Goal: Navigation & Orientation: Find specific page/section

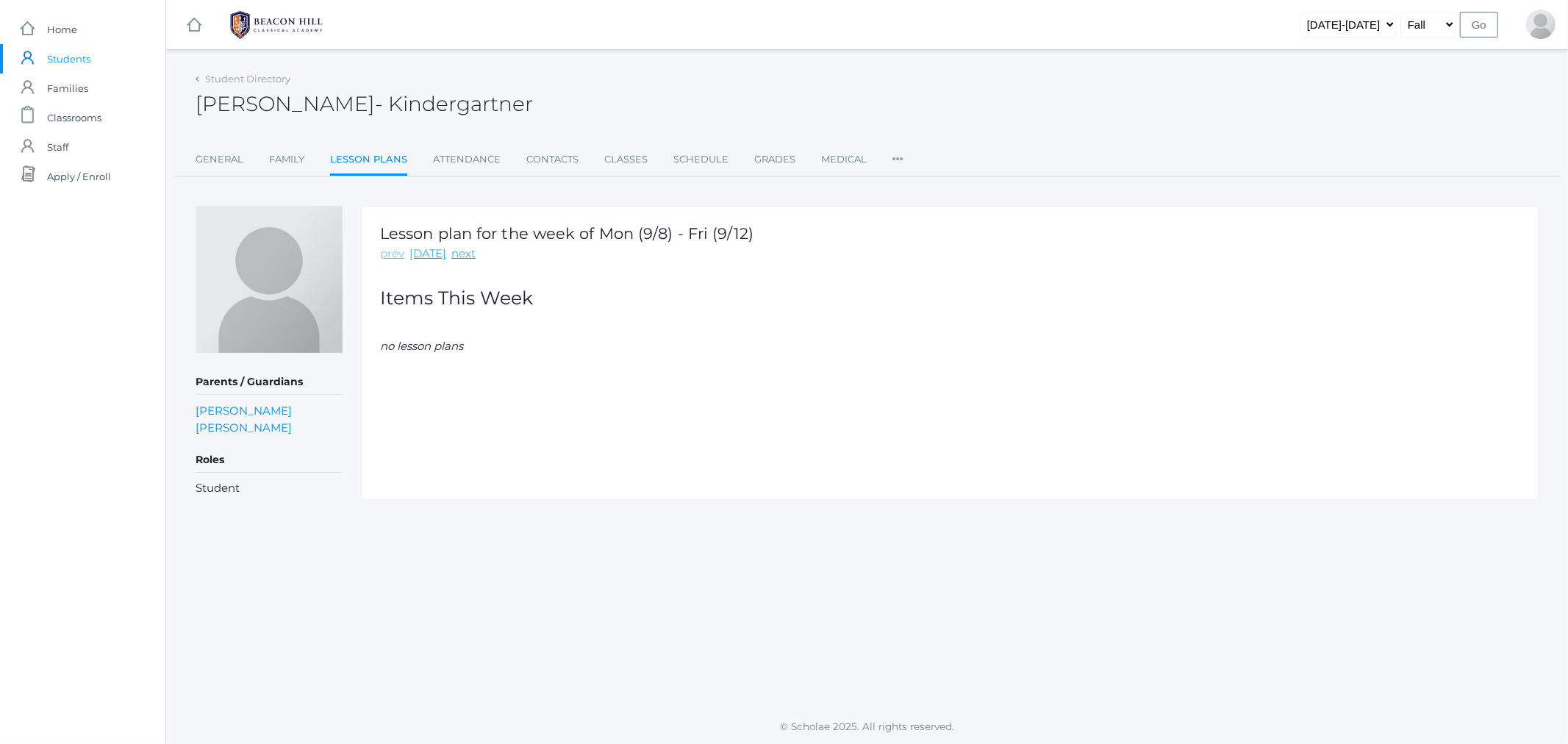
click at [388, 258] on link "prev" at bounding box center [392, 254] width 24 height 17
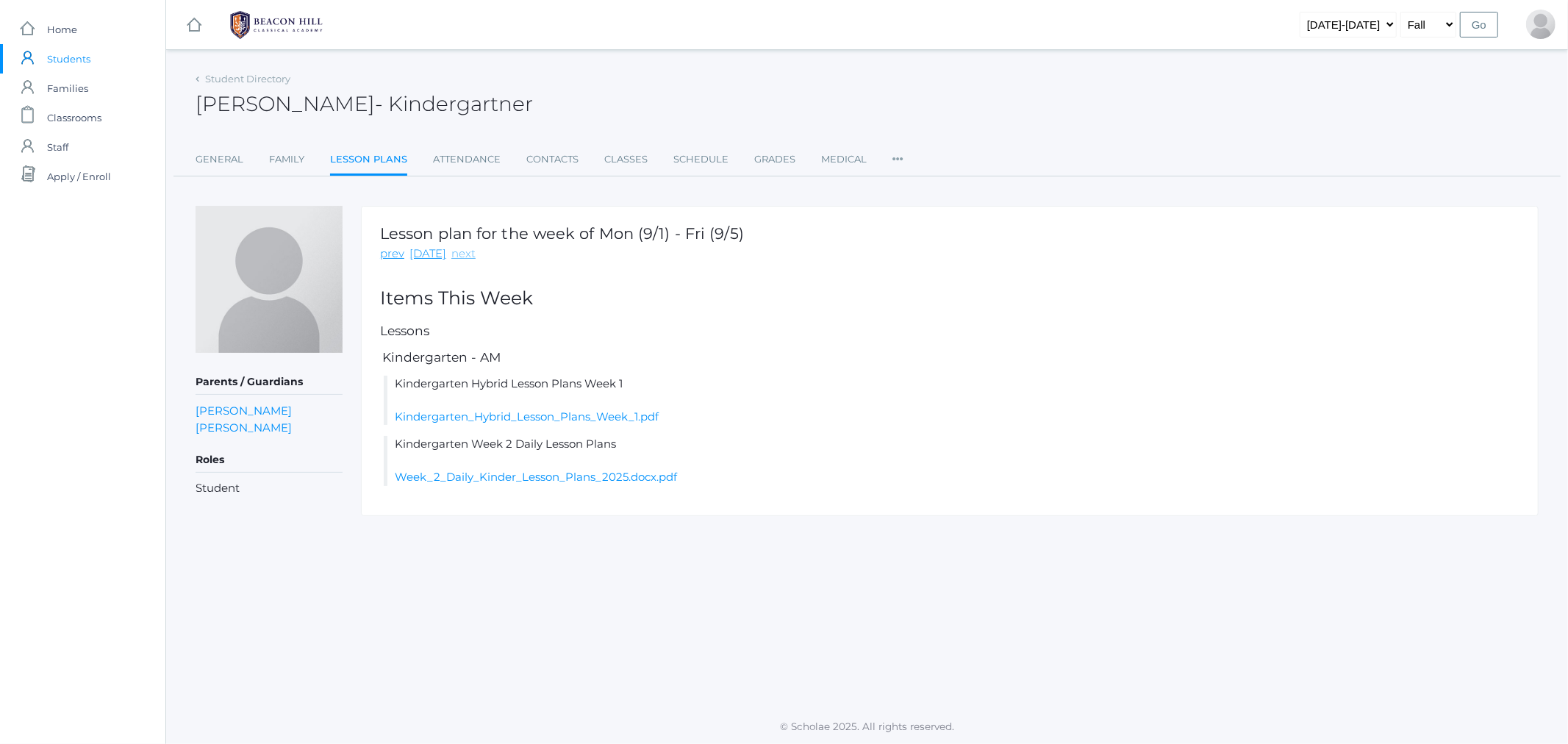
click at [461, 252] on link "next" at bounding box center [464, 254] width 24 height 17
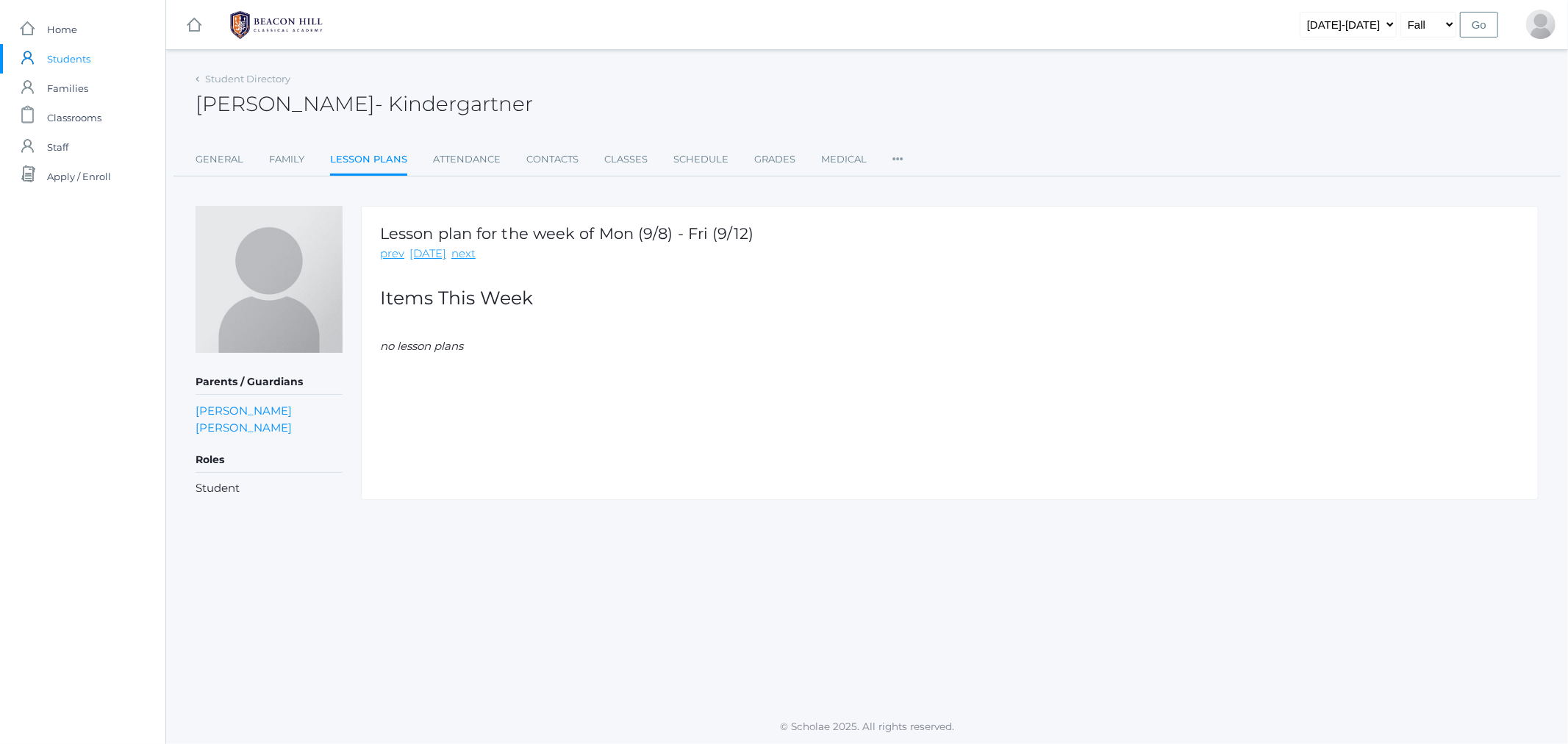
click at [263, 20] on img at bounding box center [276, 25] width 111 height 37
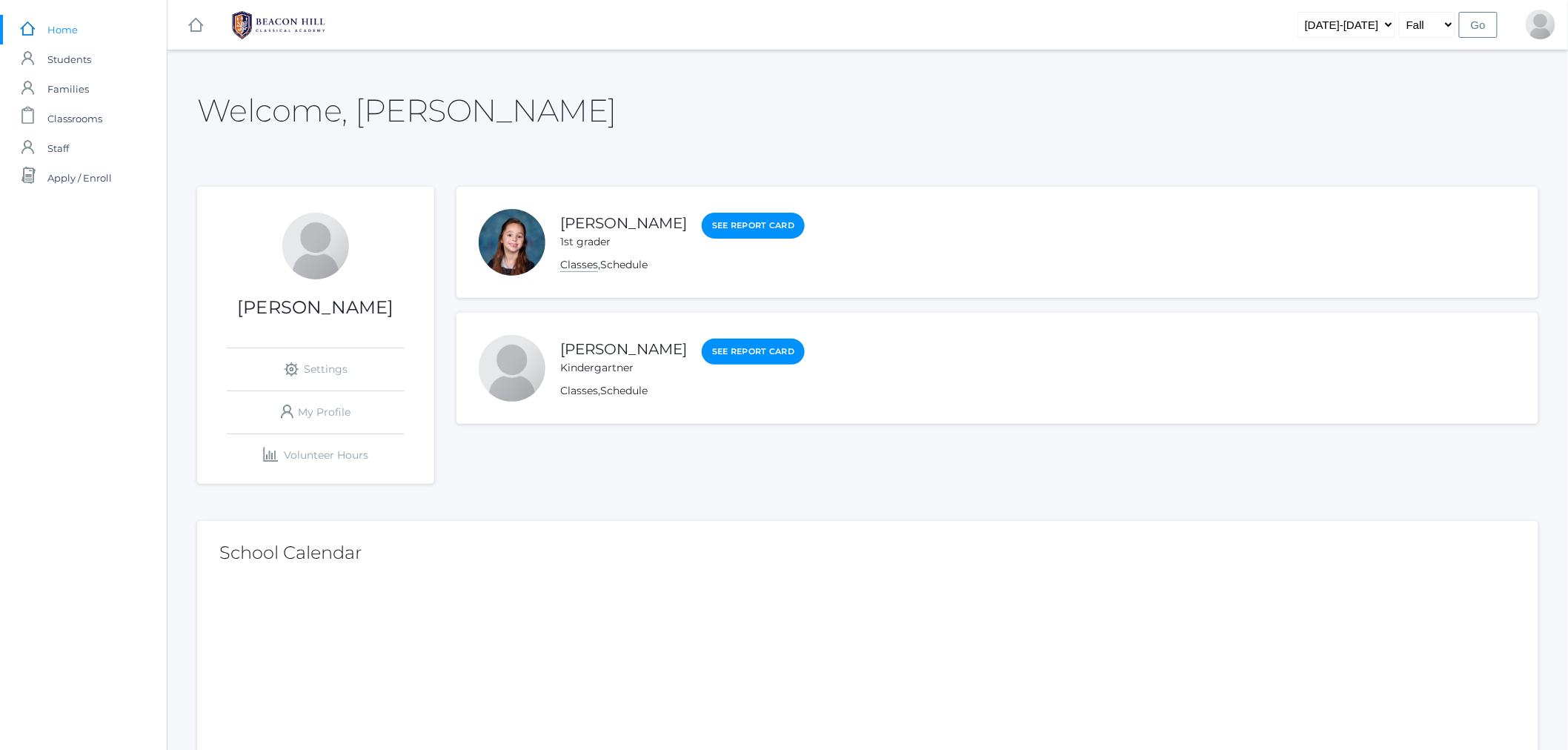
click at [576, 263] on link "Classes" at bounding box center [579, 265] width 38 height 14
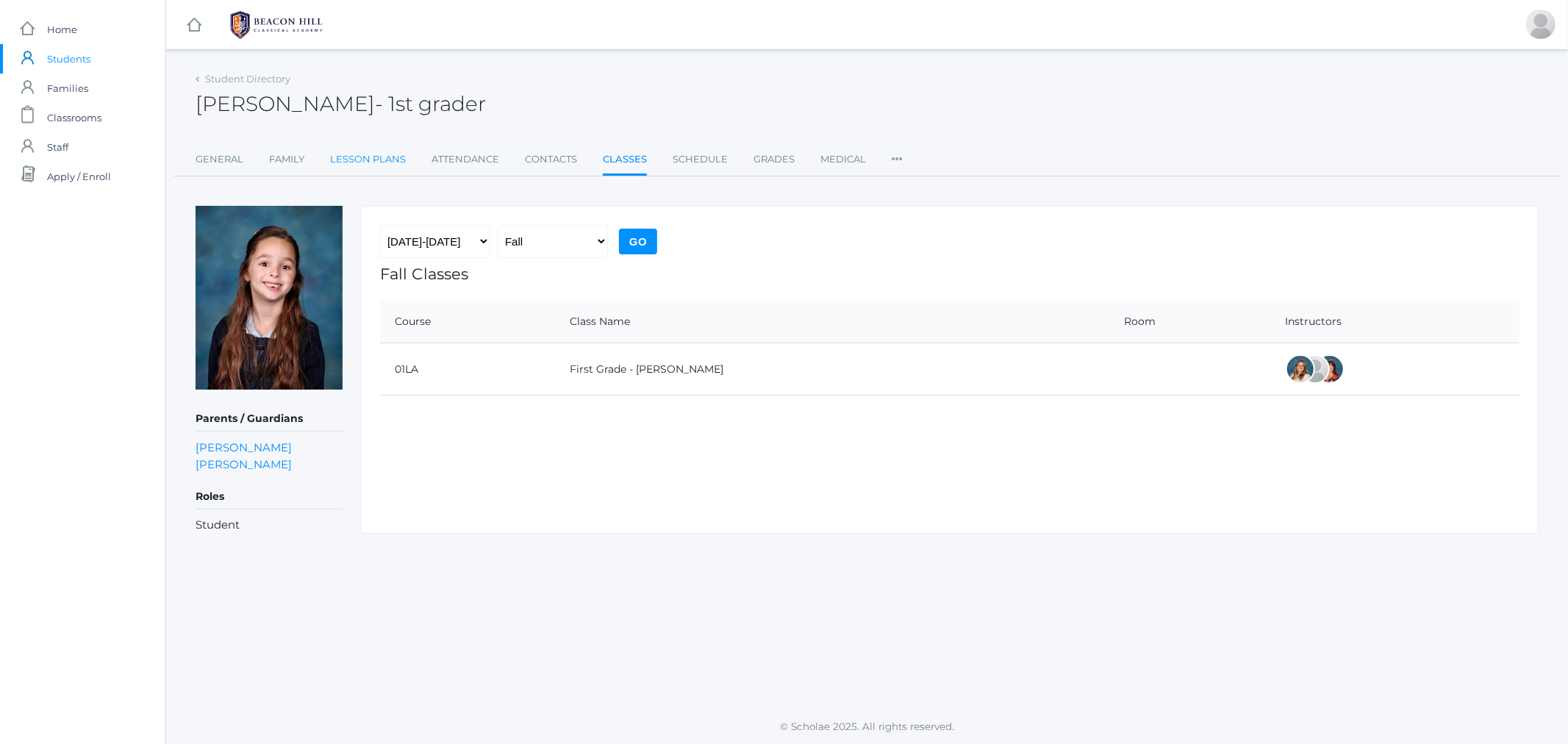
click at [368, 159] on link "Lesson Plans" at bounding box center [368, 159] width 76 height 30
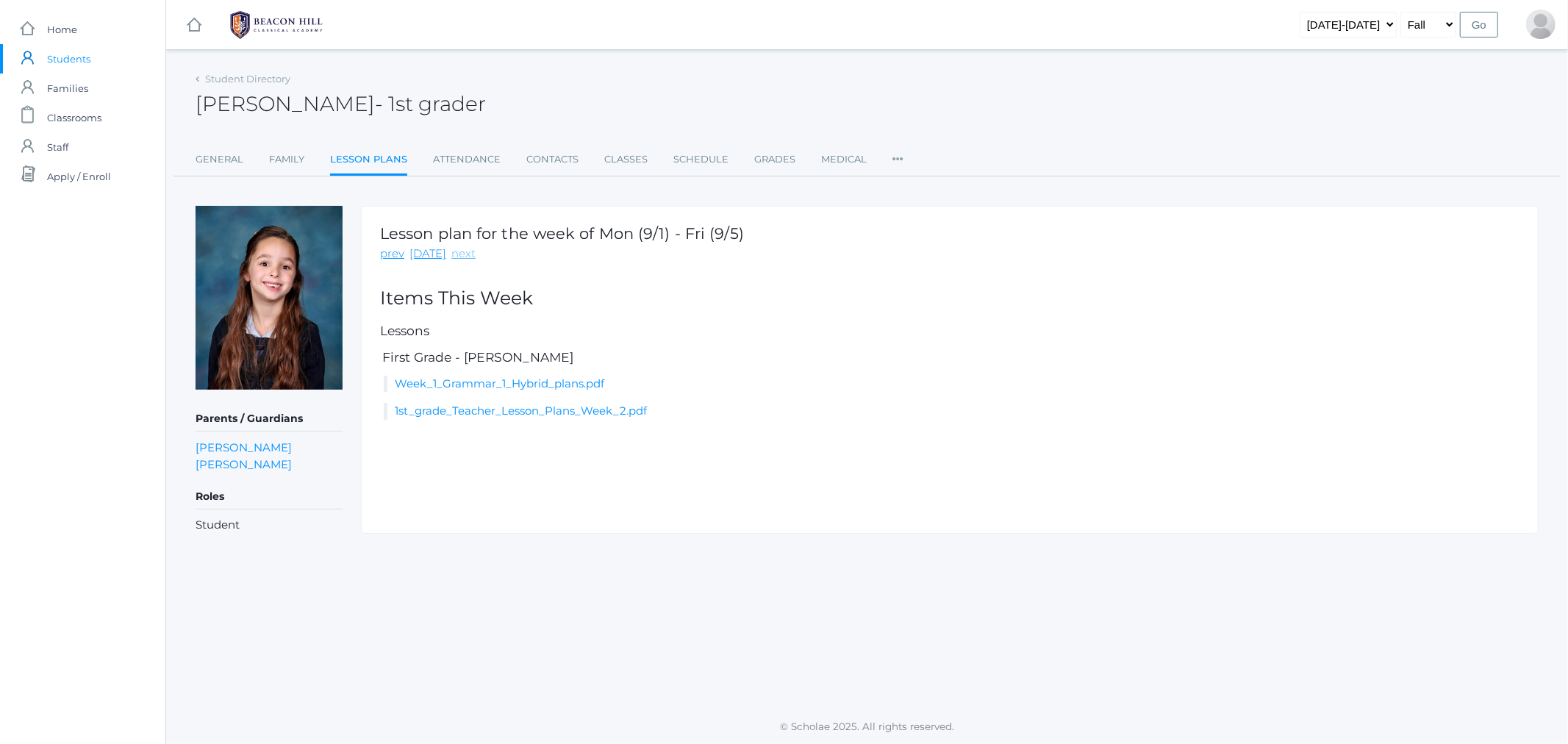
click at [457, 248] on link "next" at bounding box center [464, 254] width 24 height 17
